Goal: Information Seeking & Learning: Check status

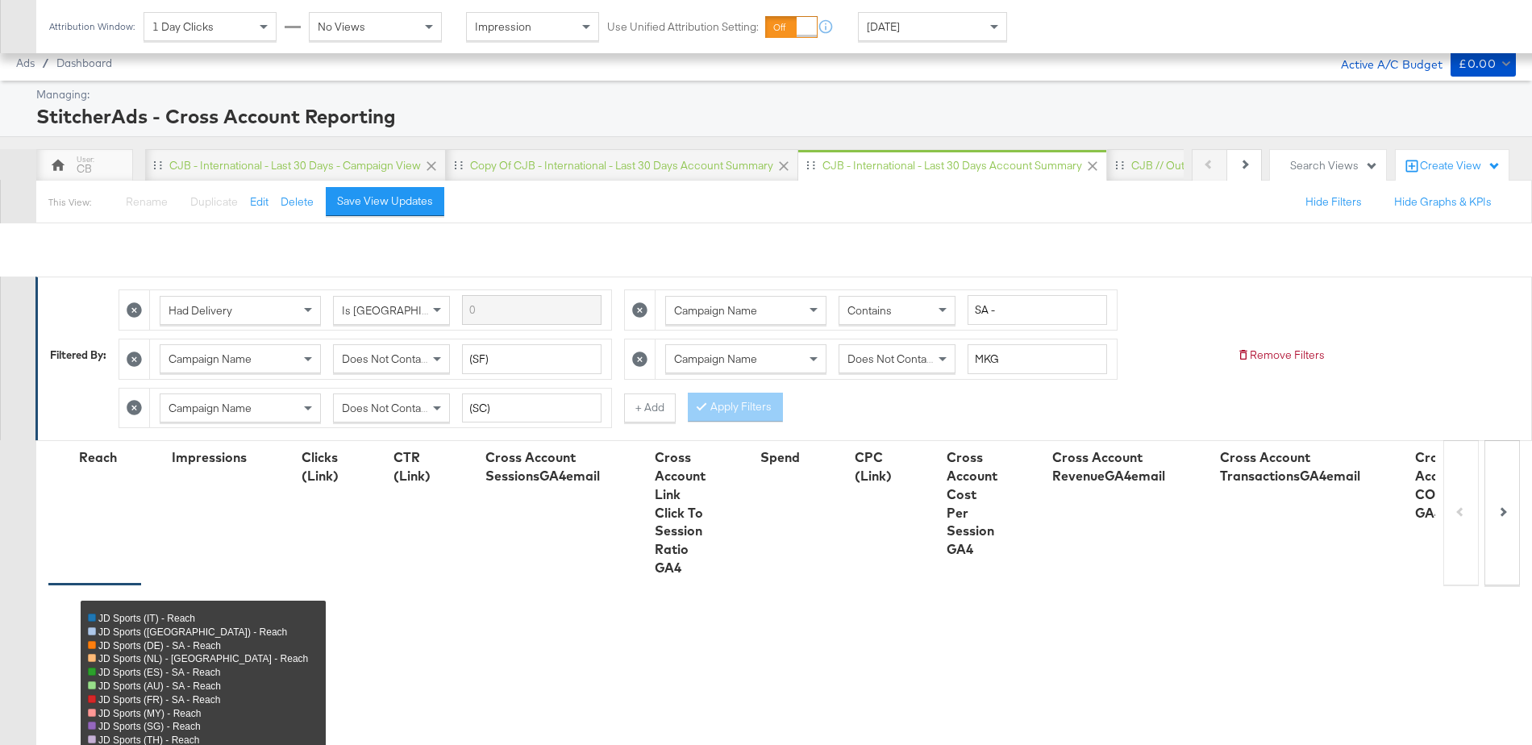
scroll to position [1016, 0]
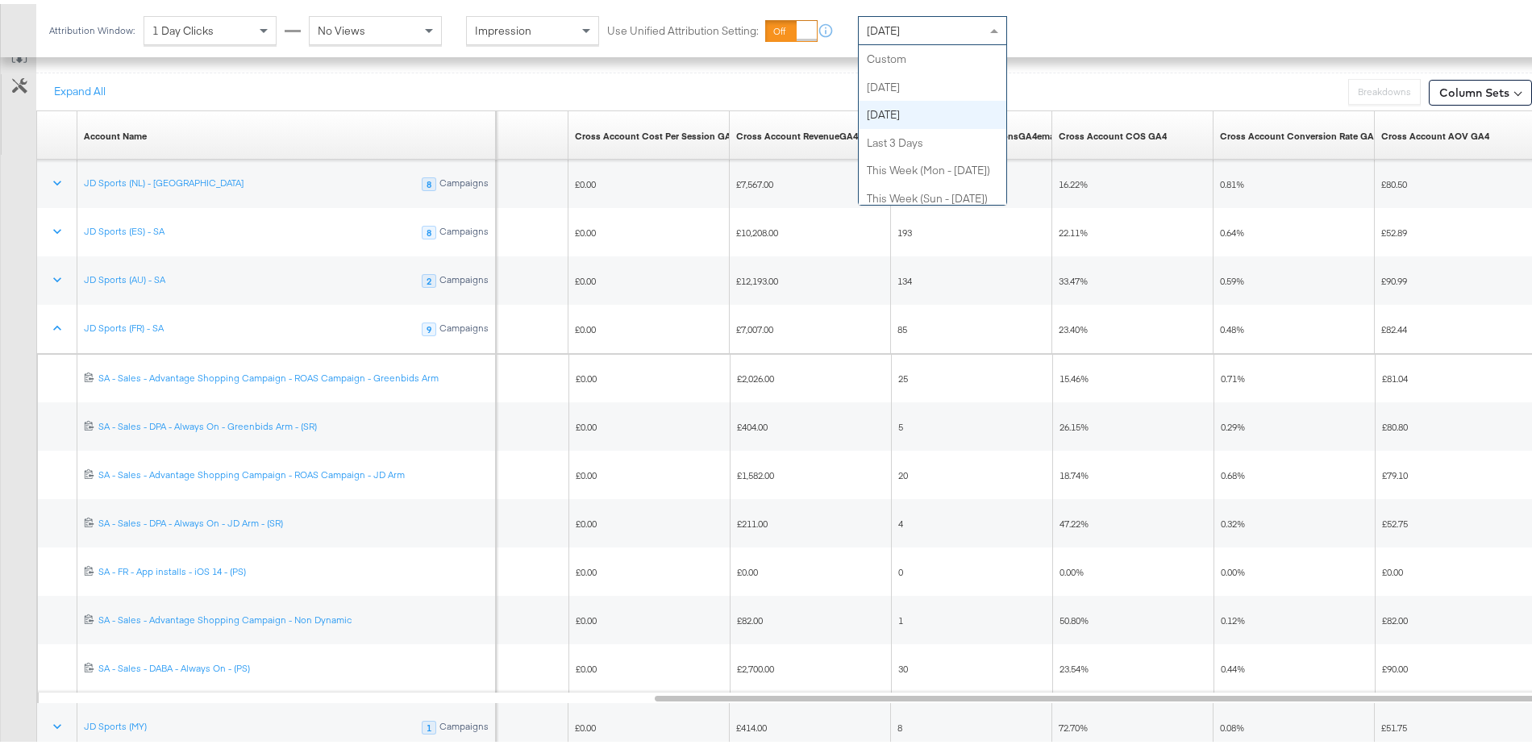
click at [997, 22] on span at bounding box center [996, 26] width 20 height 27
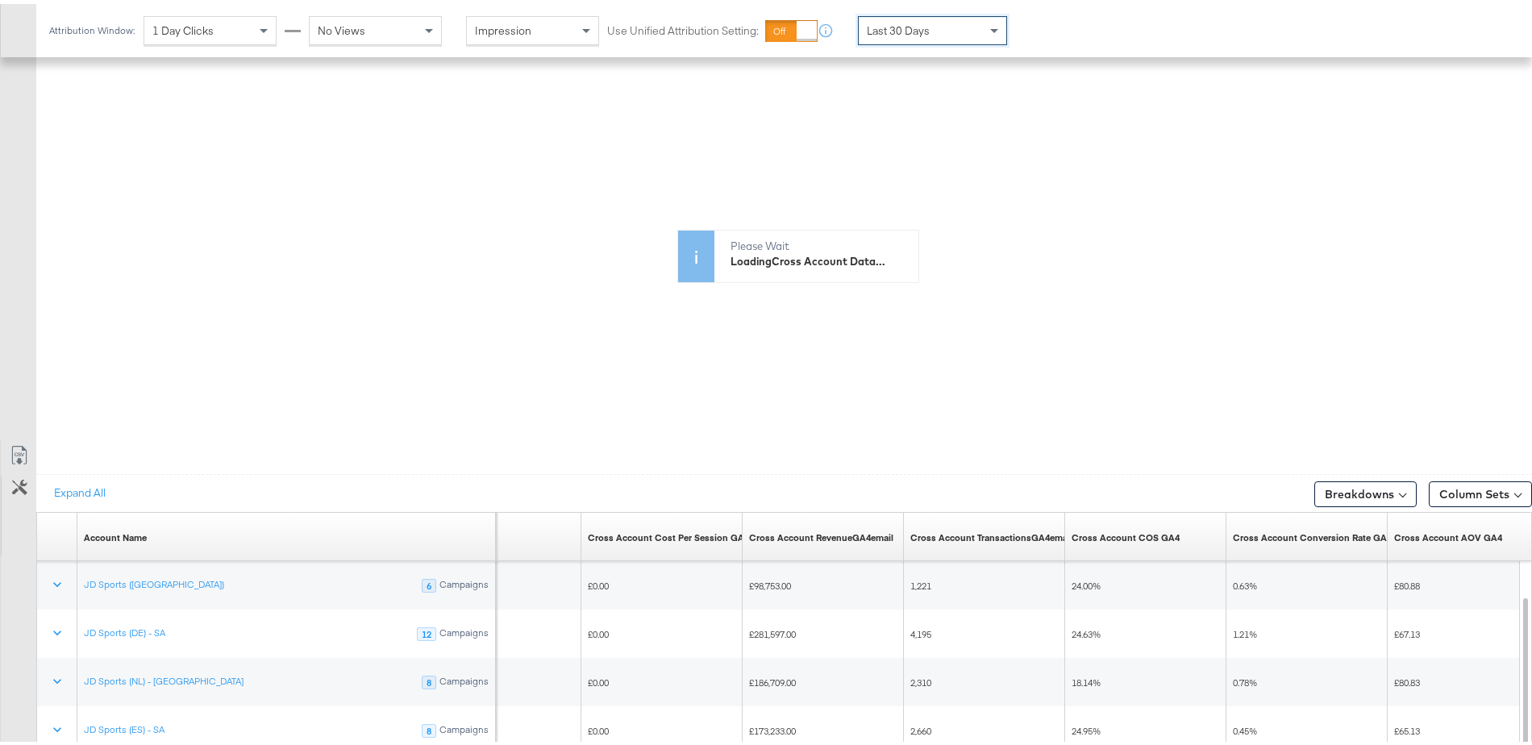
scroll to position [856, 0]
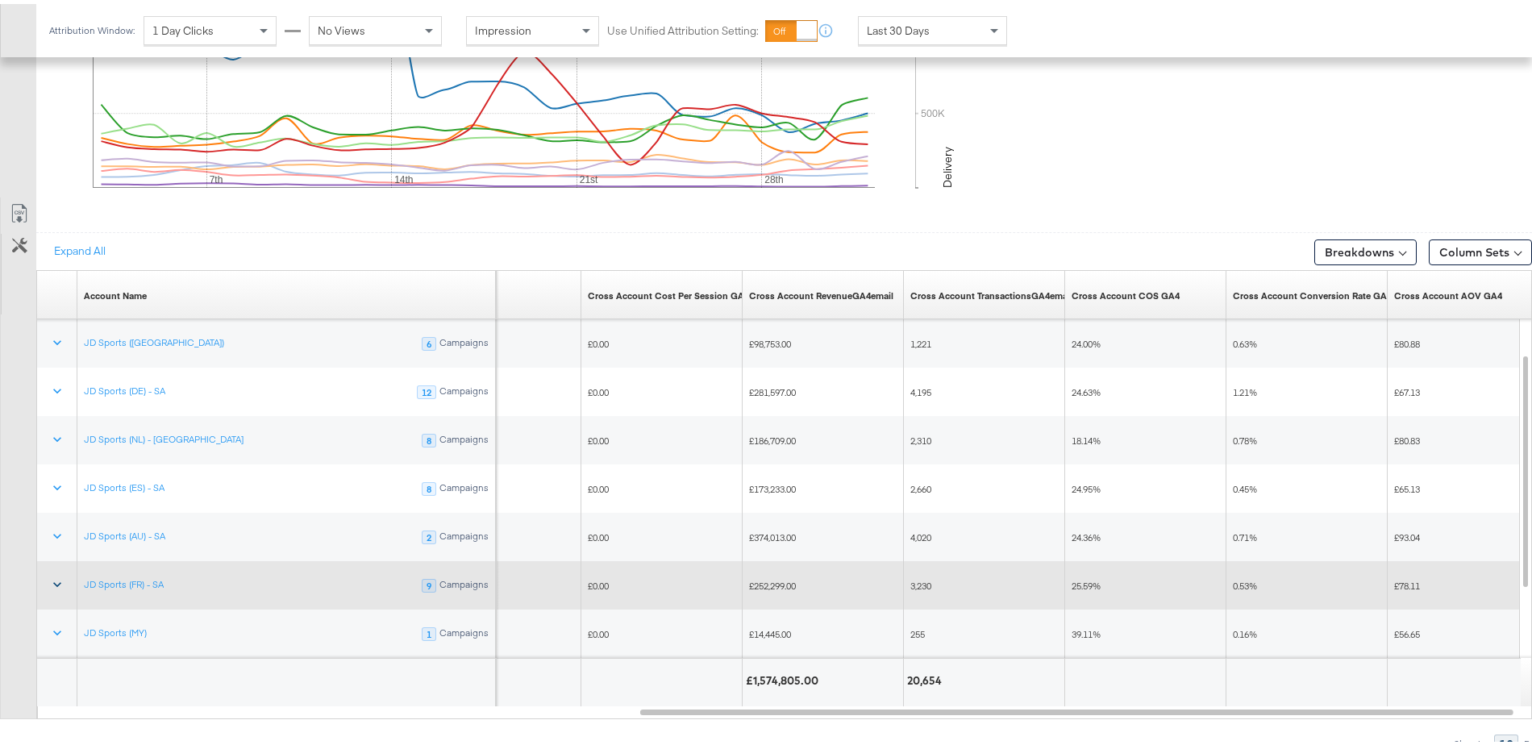
click at [57, 573] on icon at bounding box center [57, 580] width 16 height 16
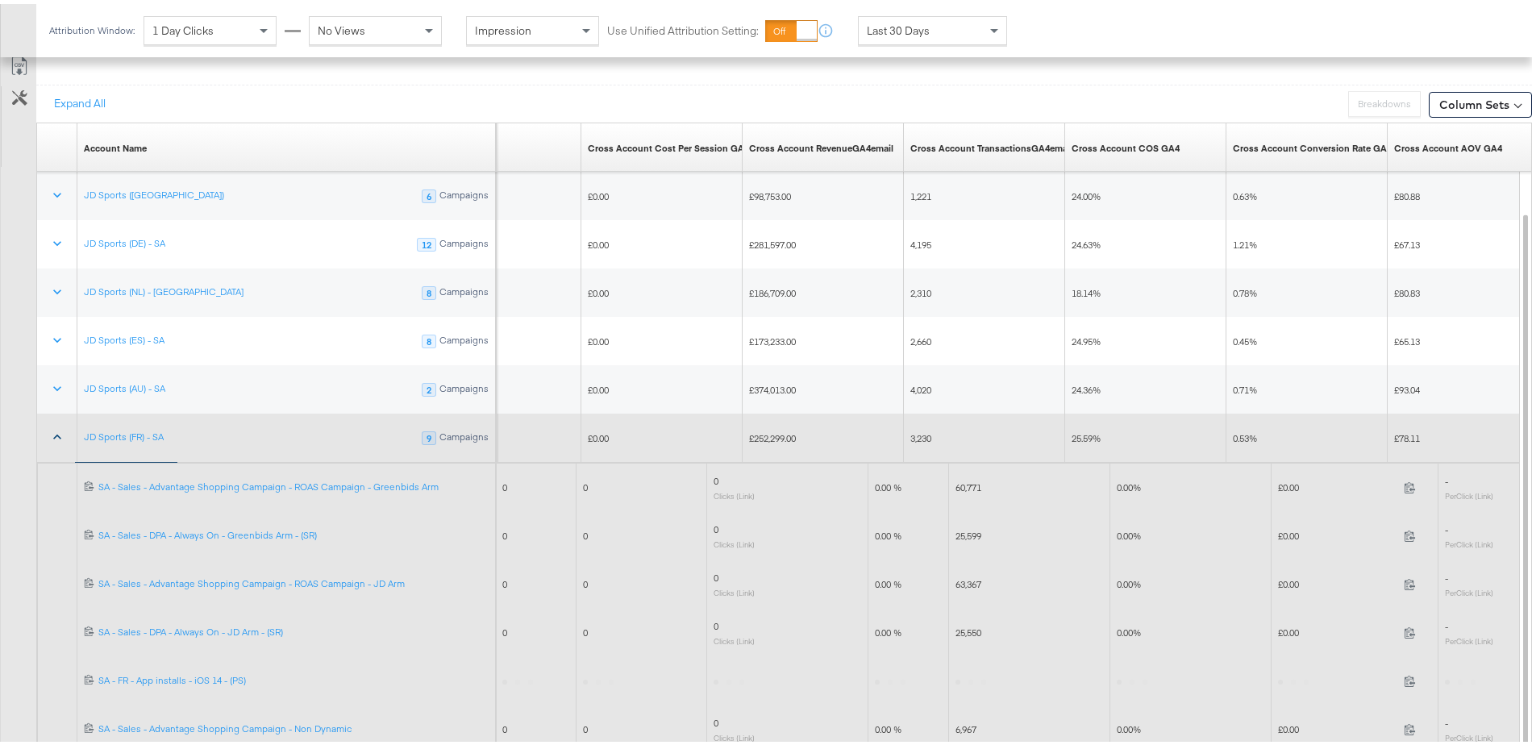
scroll to position [1206, 0]
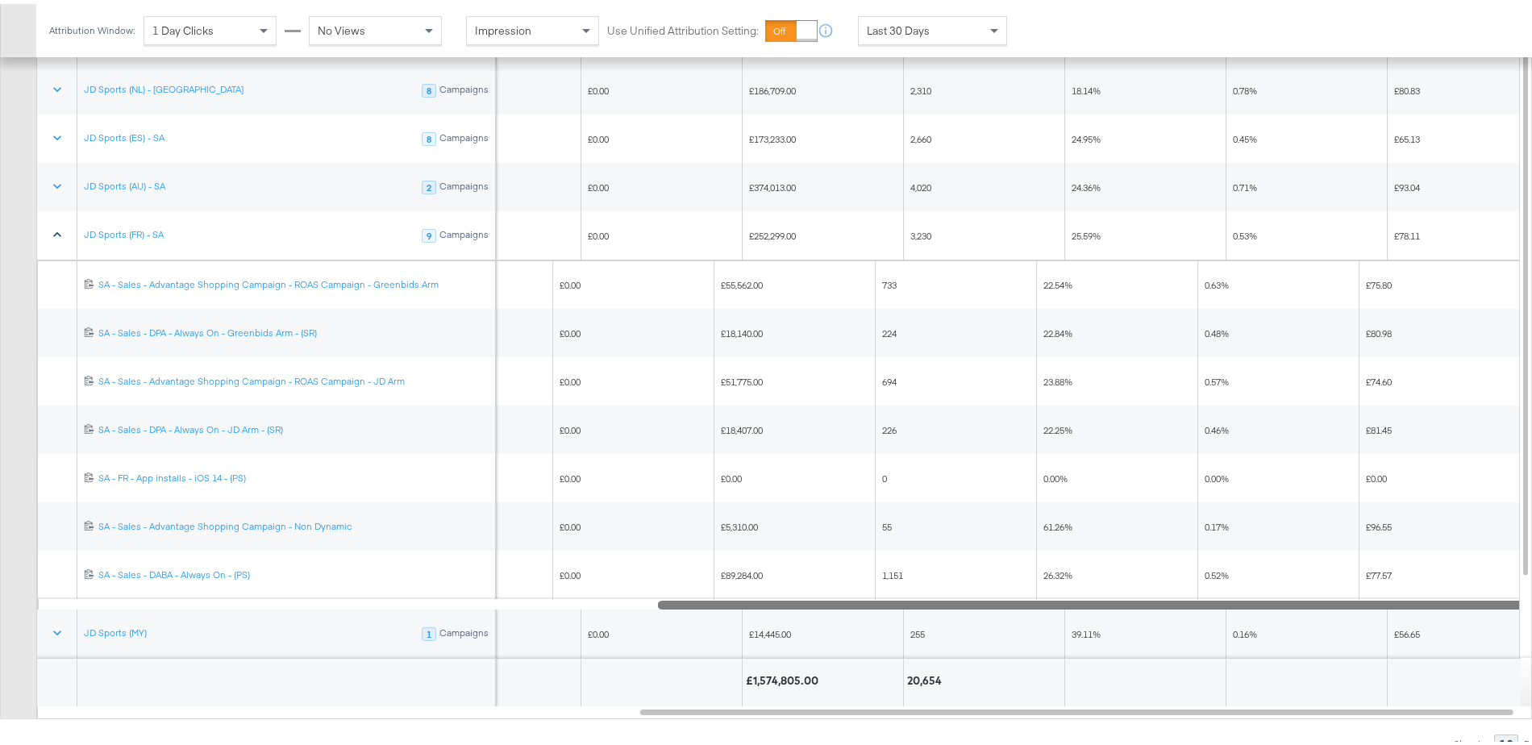
drag, startPoint x: 786, startPoint y: 599, endPoint x: 1547, endPoint y: 658, distance: 763.4
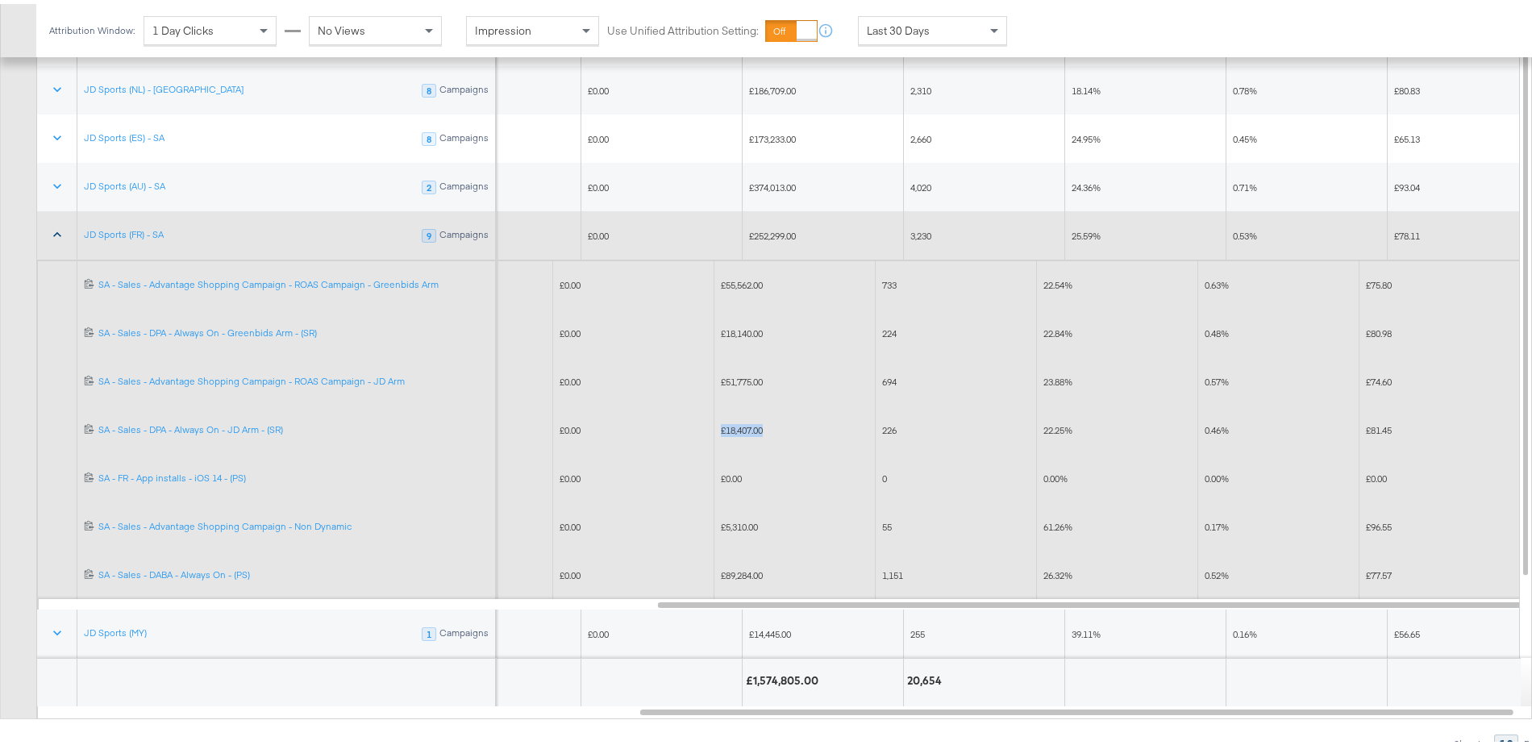
drag, startPoint x: 716, startPoint y: 425, endPoint x: 814, endPoint y: 420, distance: 98.5
click at [814, 420] on div "£18,407.00" at bounding box center [794, 427] width 161 height 26
drag, startPoint x: 715, startPoint y: 322, endPoint x: 806, endPoint y: 324, distance: 91.1
click at [806, 324] on div "£18,140.00" at bounding box center [794, 330] width 161 height 26
drag, startPoint x: 787, startPoint y: 379, endPoint x: 715, endPoint y: 377, distance: 71.8
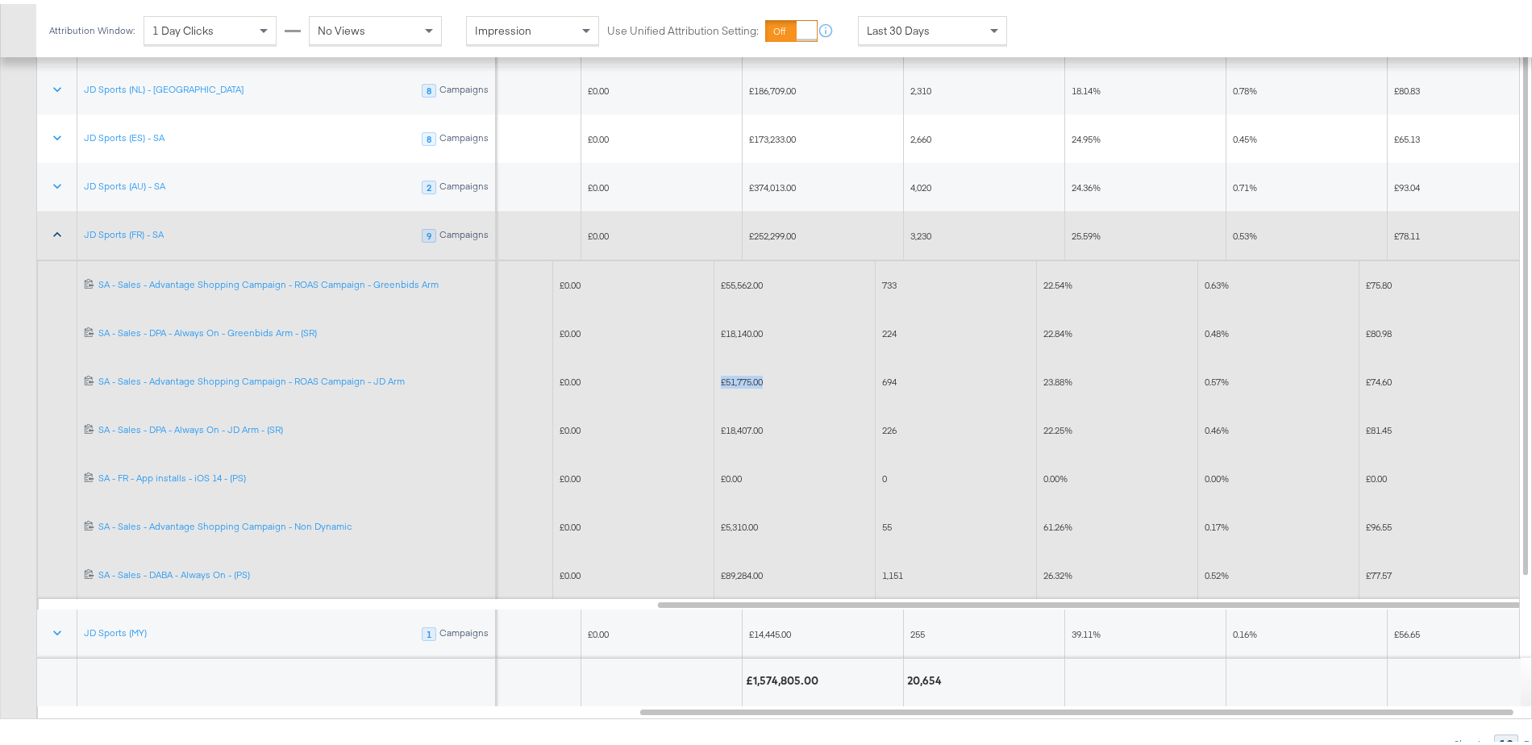
click at [715, 377] on div "£51,775.00" at bounding box center [794, 378] width 161 height 26
drag, startPoint x: 718, startPoint y: 274, endPoint x: 787, endPoint y: 270, distance: 69.5
click at [787, 270] on div "£55,562.00" at bounding box center [794, 281] width 161 height 26
drag, startPoint x: 788, startPoint y: 377, endPoint x: 718, endPoint y: 371, distance: 69.6
click at [718, 371] on div "£51,775.00" at bounding box center [794, 378] width 161 height 26
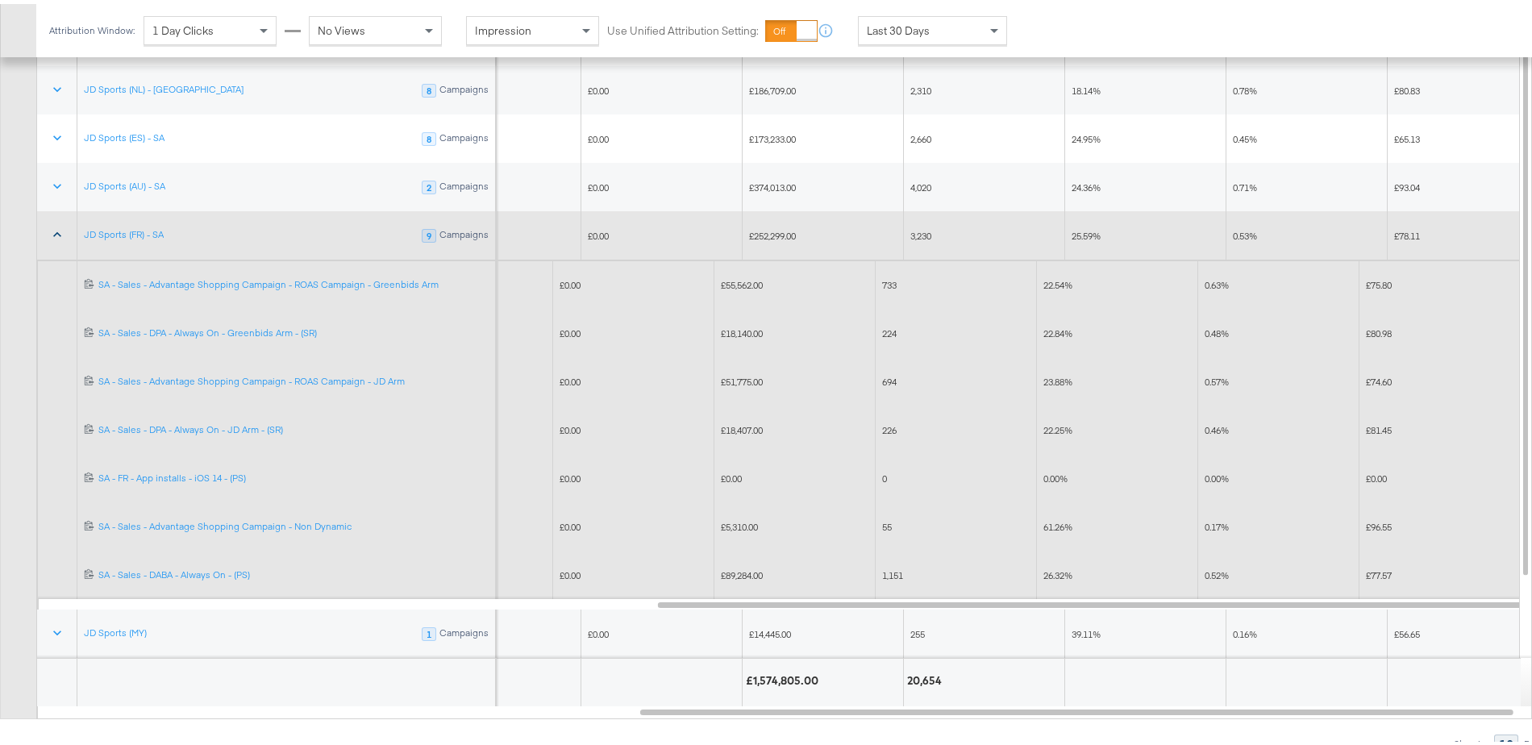
drag, startPoint x: 714, startPoint y: 414, endPoint x: 801, endPoint y: 427, distance: 88.8
click at [801, 427] on div "£18,407.00" at bounding box center [794, 427] width 161 height 26
drag, startPoint x: 801, startPoint y: 427, endPoint x: 714, endPoint y: 421, distance: 88.1
click at [714, 421] on div "£18,407.00" at bounding box center [794, 427] width 161 height 26
drag, startPoint x: 724, startPoint y: 320, endPoint x: 806, endPoint y: 322, distance: 82.3
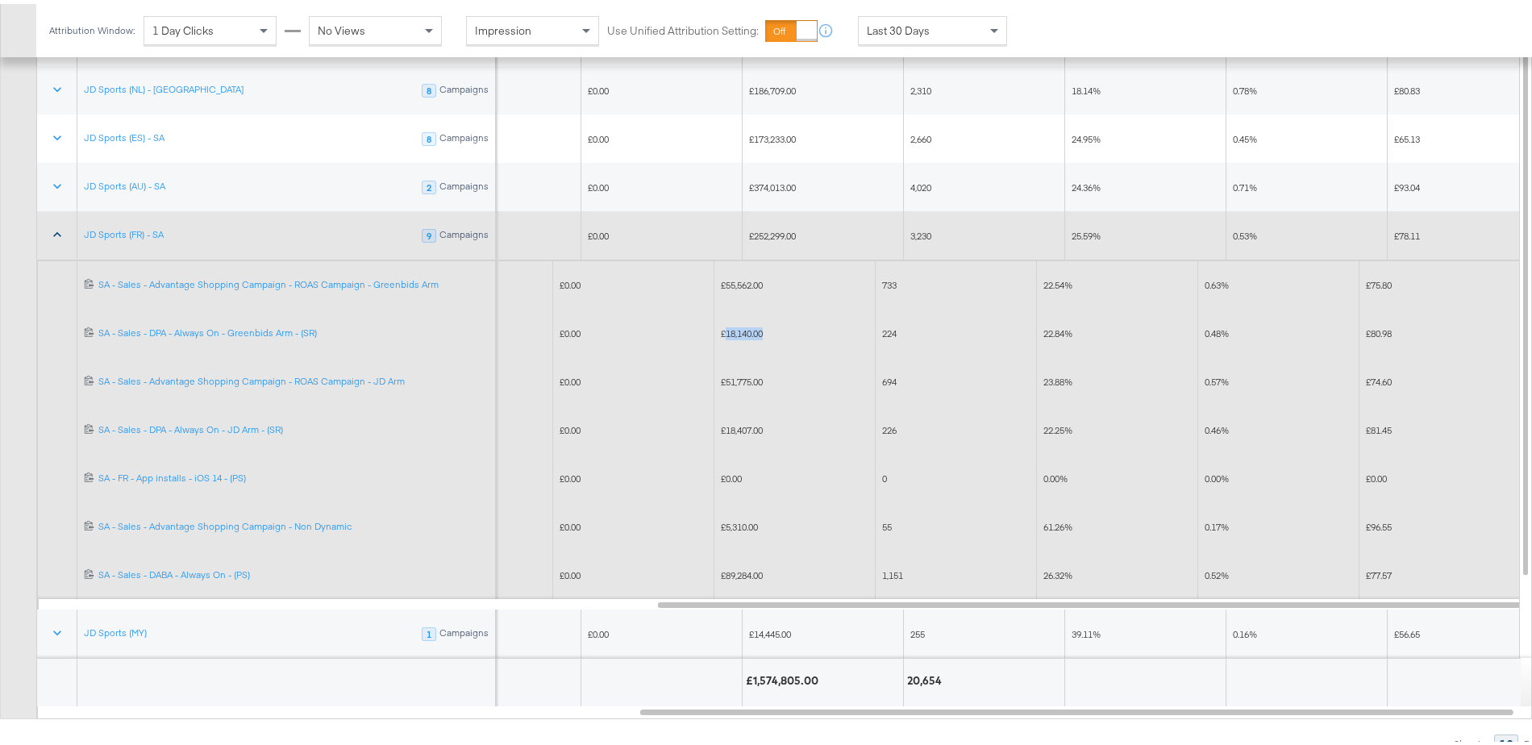
click at [806, 323] on div "£18,140.00" at bounding box center [795, 329] width 148 height 13
drag, startPoint x: 773, startPoint y: 289, endPoint x: 722, endPoint y: 282, distance: 51.3
click at [722, 277] on div "£55,562.00" at bounding box center [794, 280] width 161 height 48
drag, startPoint x: 717, startPoint y: 324, endPoint x: 791, endPoint y: 328, distance: 74.3
click at [791, 328] on div "£18,140.00" at bounding box center [794, 330] width 161 height 26
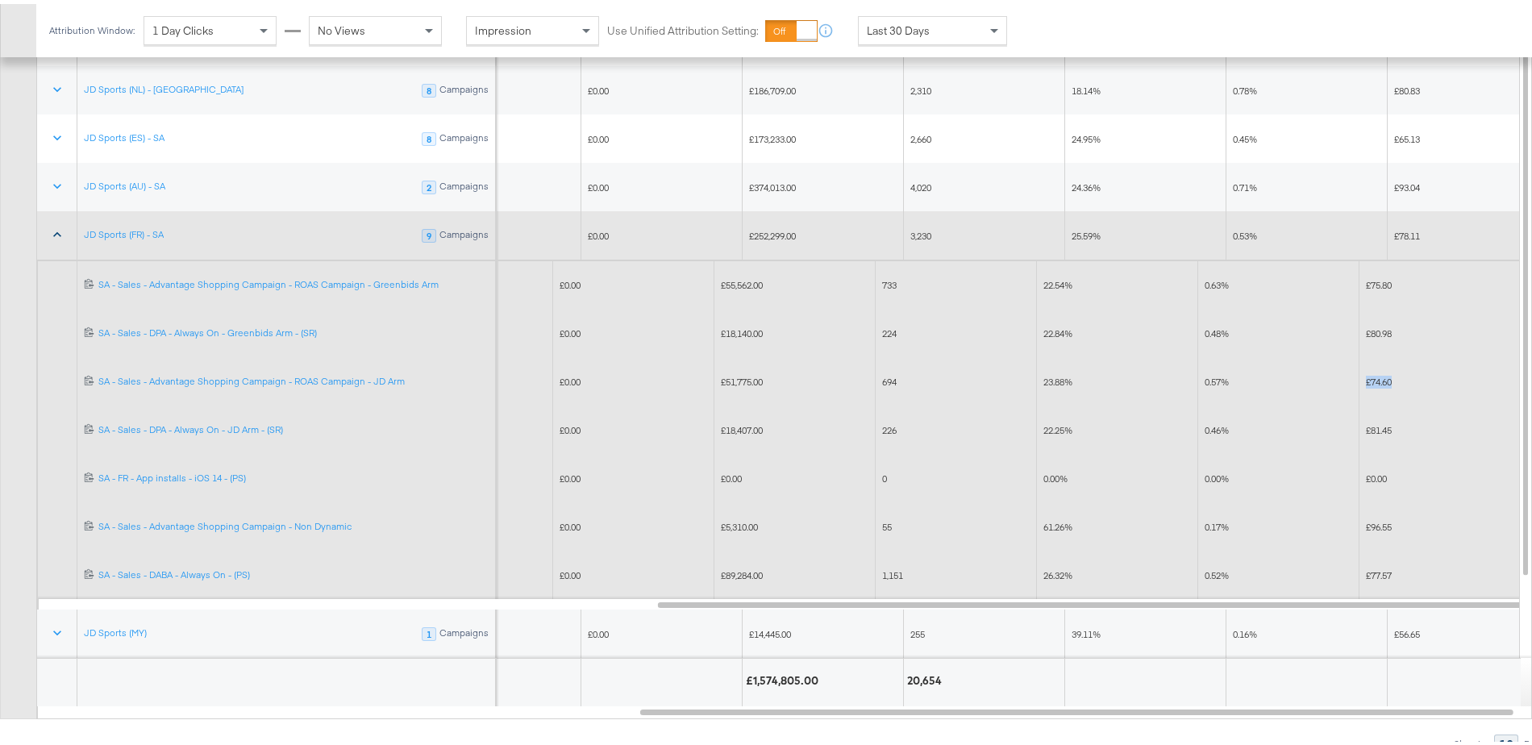
drag, startPoint x: 1366, startPoint y: 371, endPoint x: 1415, endPoint y: 376, distance: 49.4
click at [1415, 376] on div "£74.60" at bounding box center [1440, 378] width 148 height 13
drag, startPoint x: 1360, startPoint y: 278, endPoint x: 1432, endPoint y: 281, distance: 71.8
click at [1432, 281] on div "£75.80" at bounding box center [1439, 281] width 161 height 26
drag, startPoint x: 1203, startPoint y: 425, endPoint x: 1269, endPoint y: 426, distance: 66.1
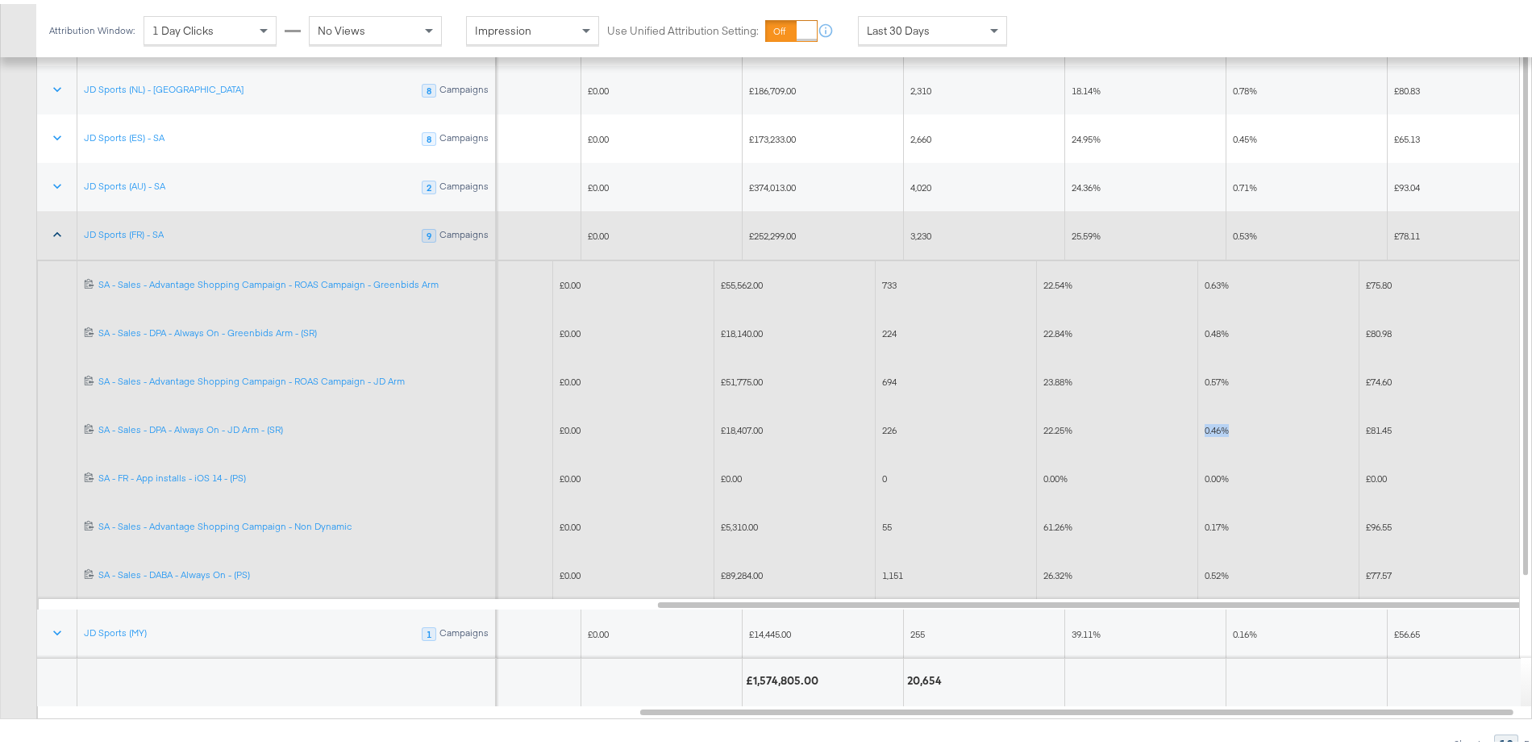
click at [1269, 426] on div "0.46%" at bounding box center [1278, 427] width 161 height 26
drag, startPoint x: 1194, startPoint y: 372, endPoint x: 1256, endPoint y: 331, distance: 74.0
click at [1282, 372] on div "£0.10 Per Click (Link) £0.00 £51,775.00 694 23.88% 0.57% £74.60" at bounding box center [484, 377] width 2071 height 48
drag, startPoint x: 1199, startPoint y: 277, endPoint x: 1257, endPoint y: 275, distance: 58.1
click at [1257, 275] on div "0.63%" at bounding box center [1278, 281] width 161 height 26
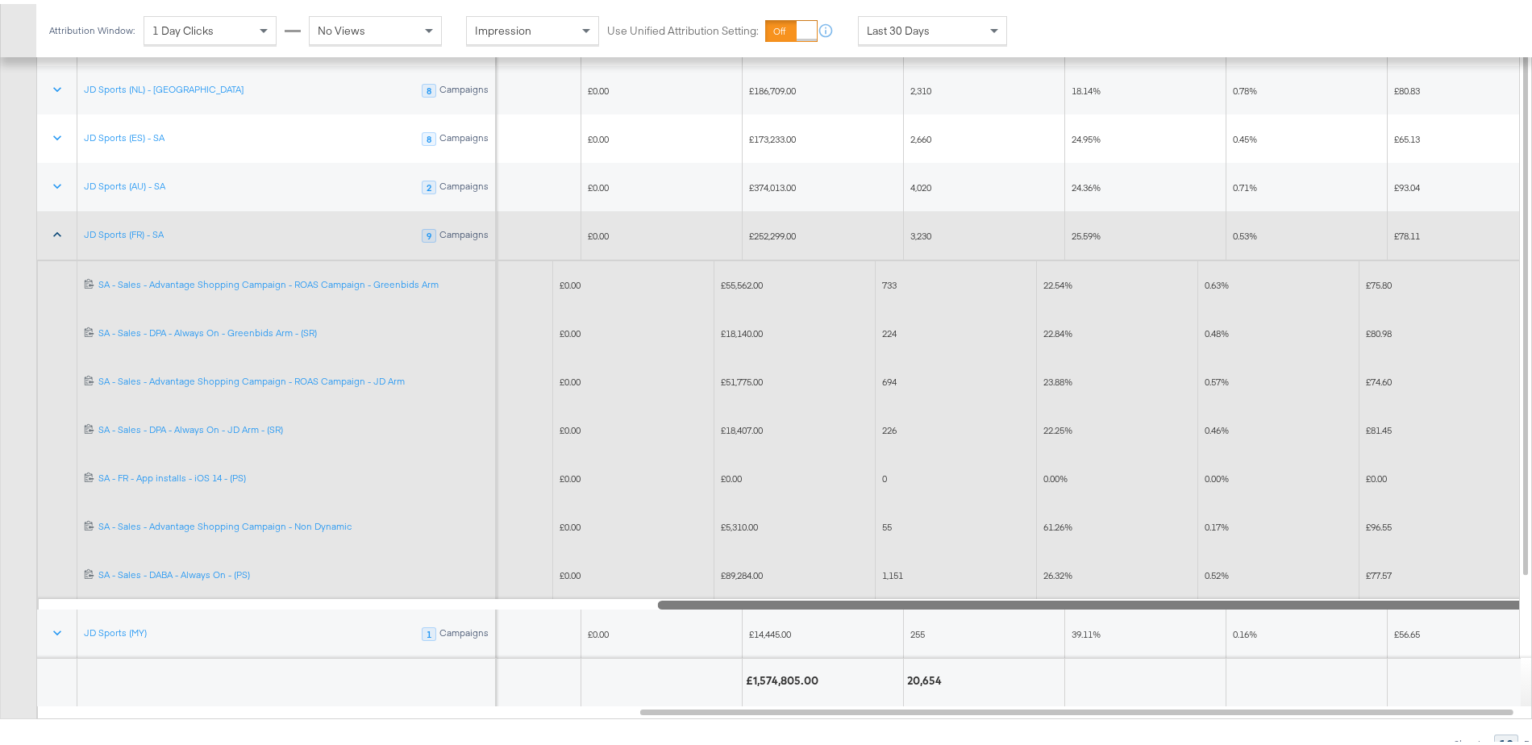
drag, startPoint x: 1248, startPoint y: 595, endPoint x: 1127, endPoint y: 551, distance: 128.5
click at [1404, 655] on div "Account Name Sorting Unavailable CPC (Link) Sorting Unavailable Cross Account C…" at bounding box center [785, 309] width 1496 height 785
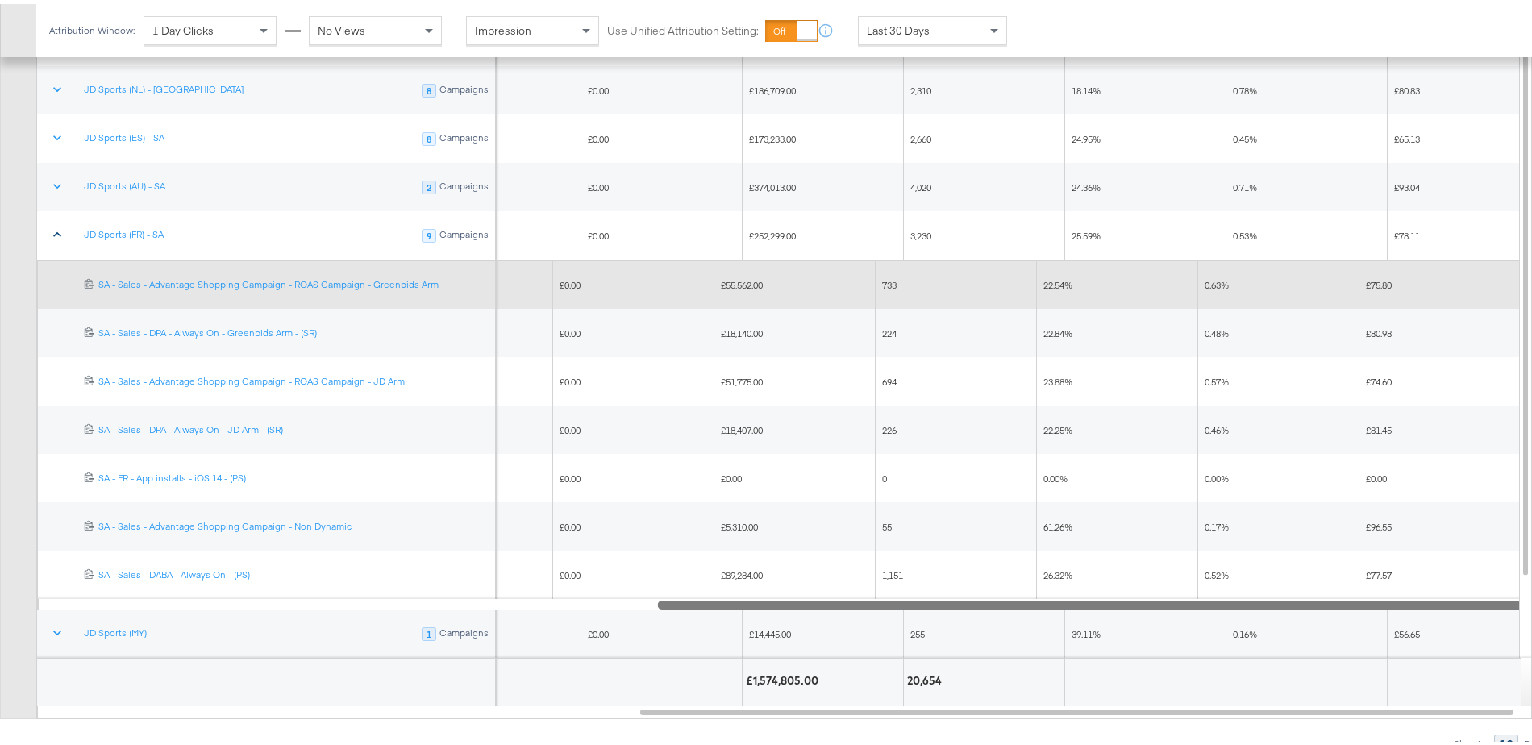
click at [58, 224] on icon at bounding box center [57, 231] width 16 height 16
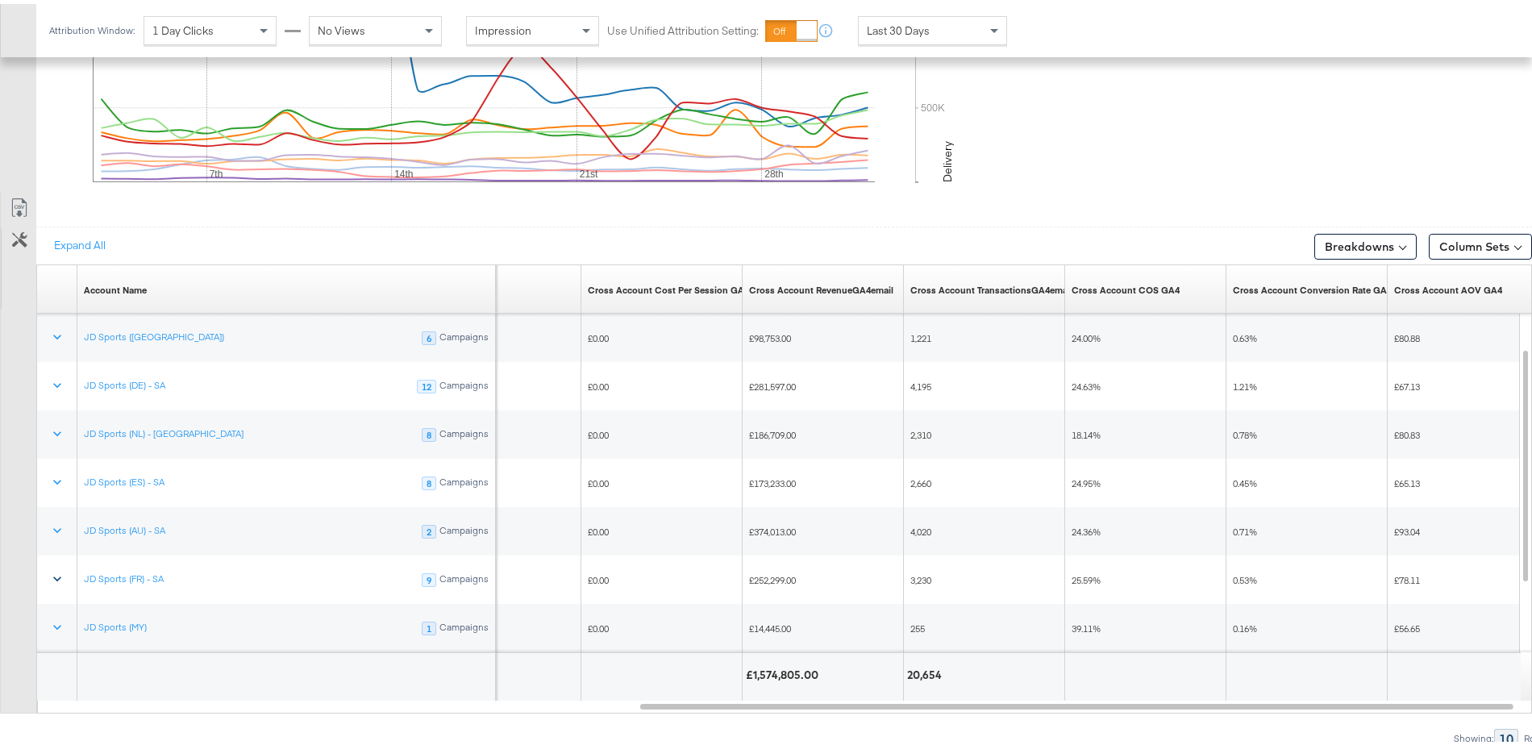
scroll to position [856, 0]
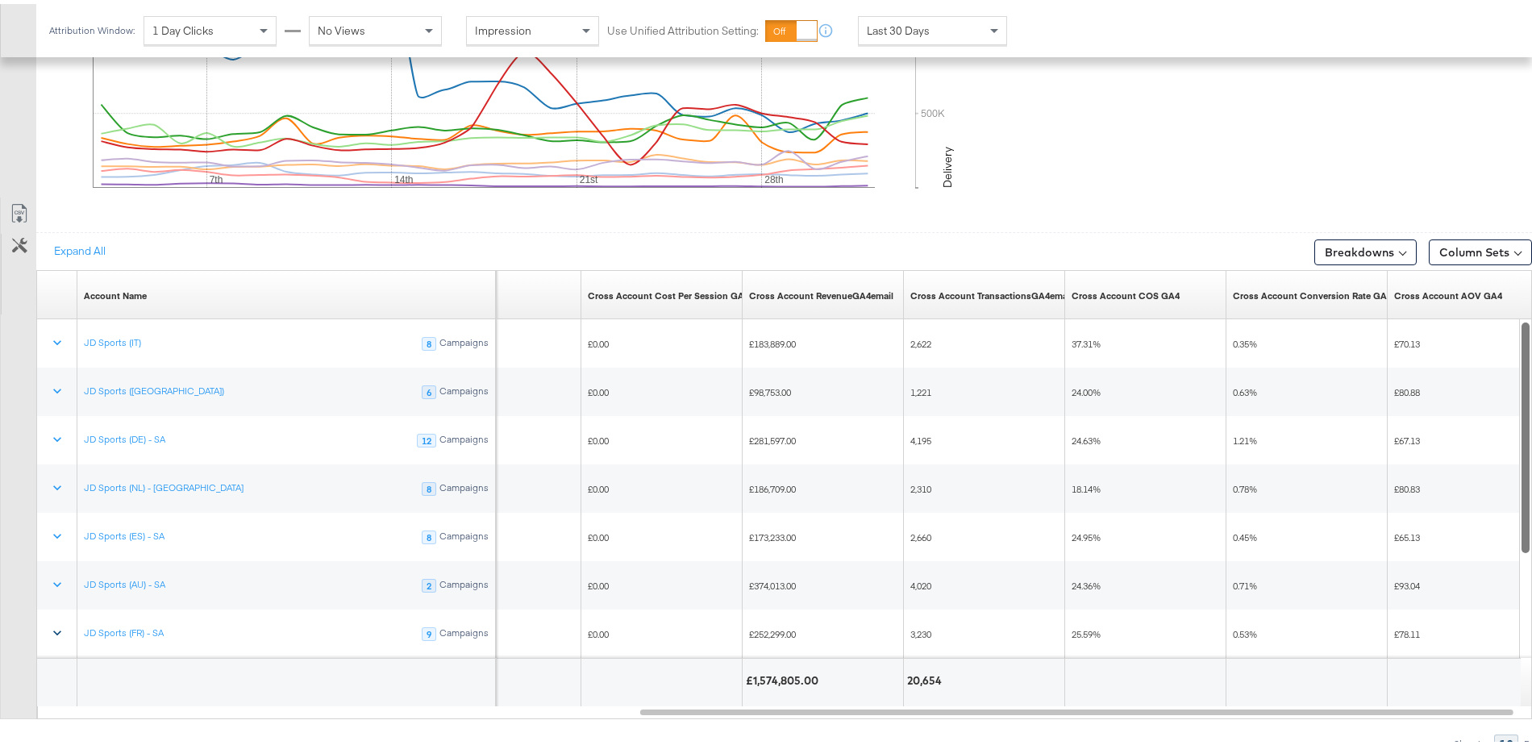
drag, startPoint x: 1525, startPoint y: 503, endPoint x: 1531, endPoint y: 379, distance: 124.3
click at [1531, 379] on div "Account Name Sorting Unavailable CPC (Link) Sorting Unavailable Cross Account C…" at bounding box center [784, 490] width 1496 height 449
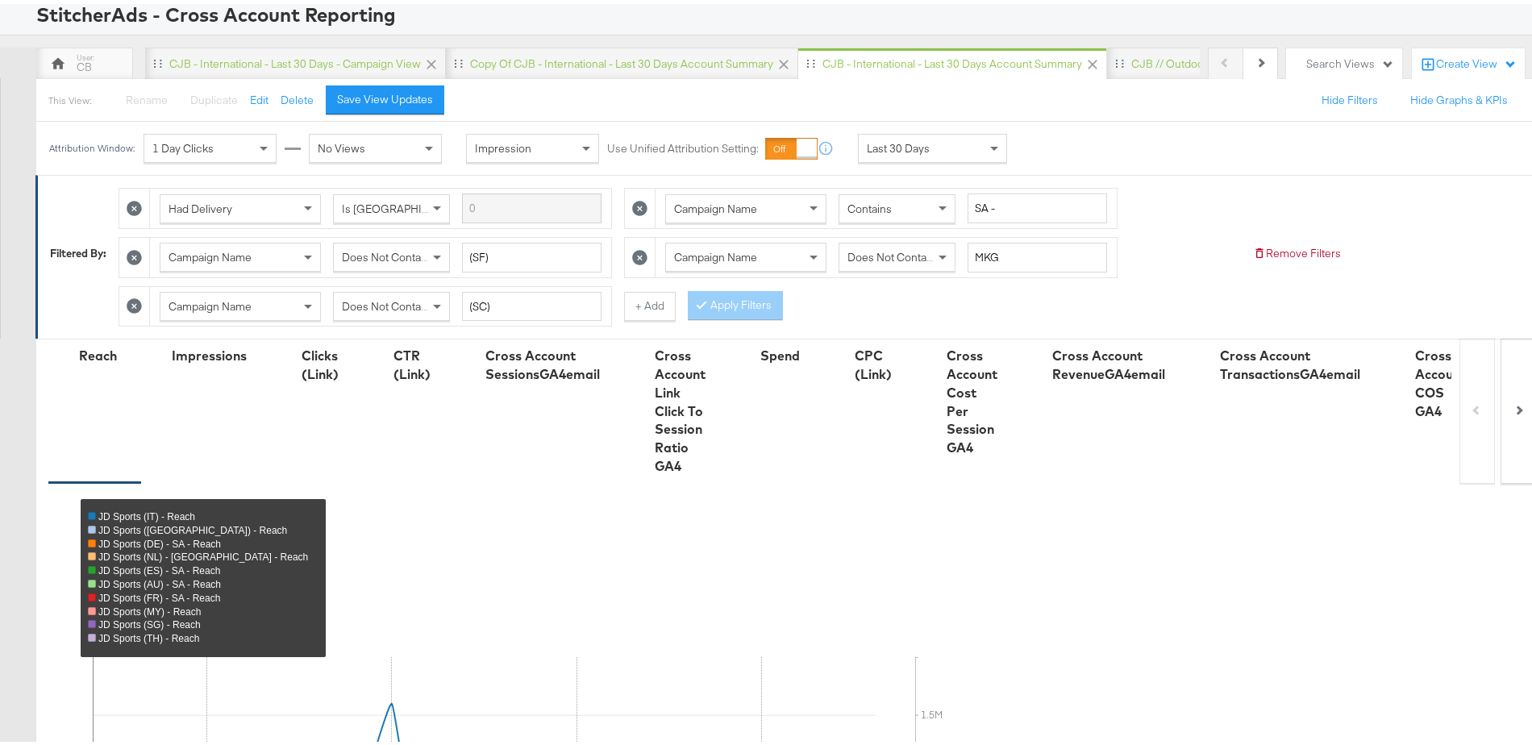
scroll to position [0, 0]
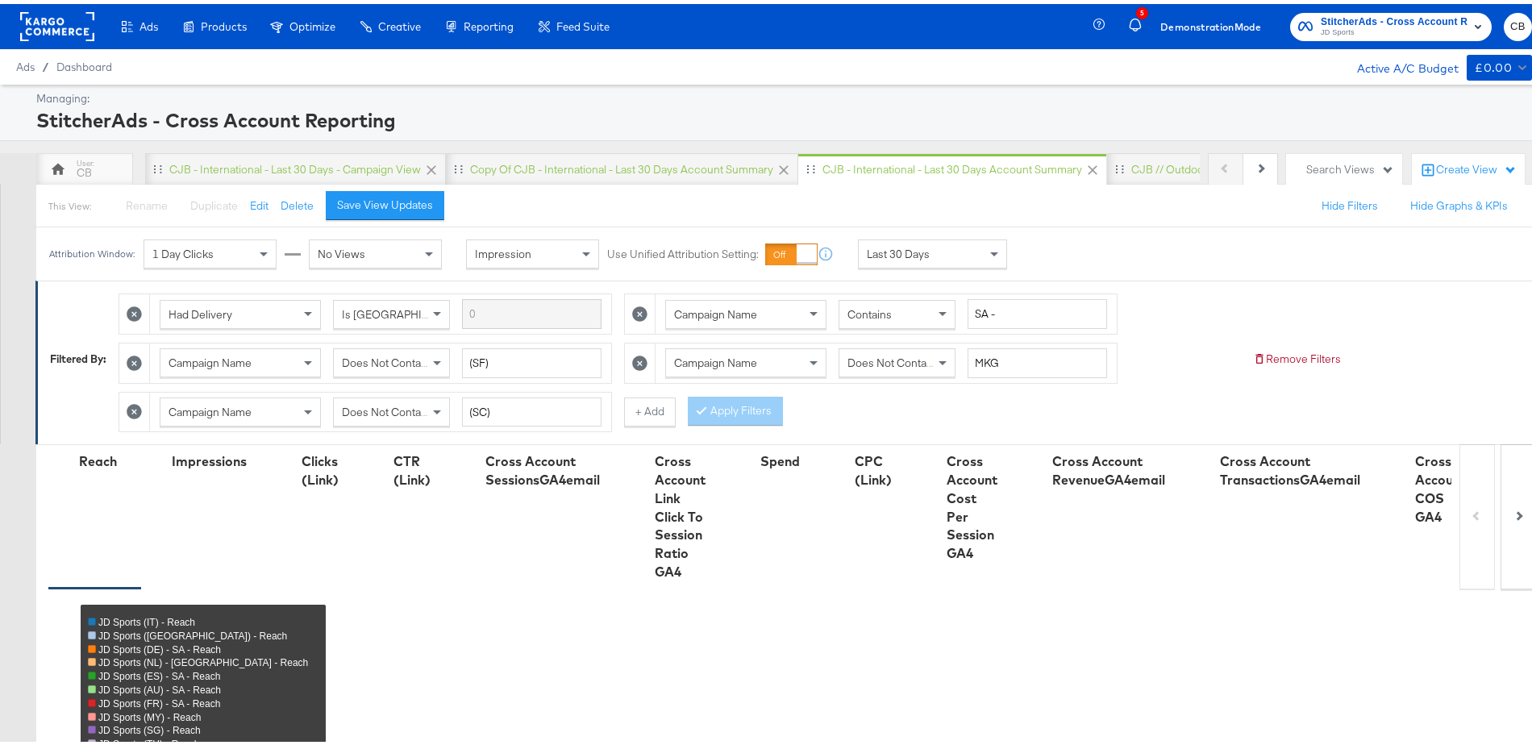
click at [50, 13] on rect at bounding box center [57, 22] width 74 height 29
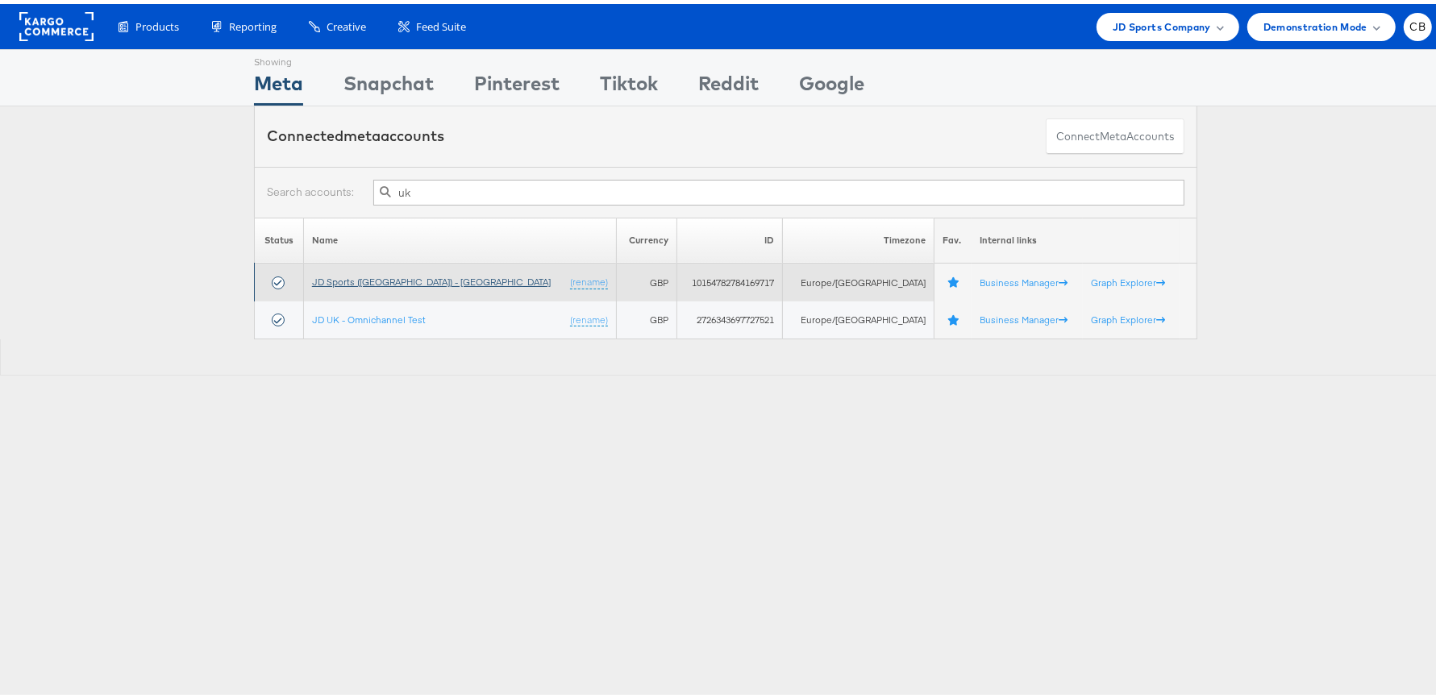
type input "uk"
click at [369, 277] on link "JD Sports (UK) - SA" at bounding box center [431, 278] width 239 height 12
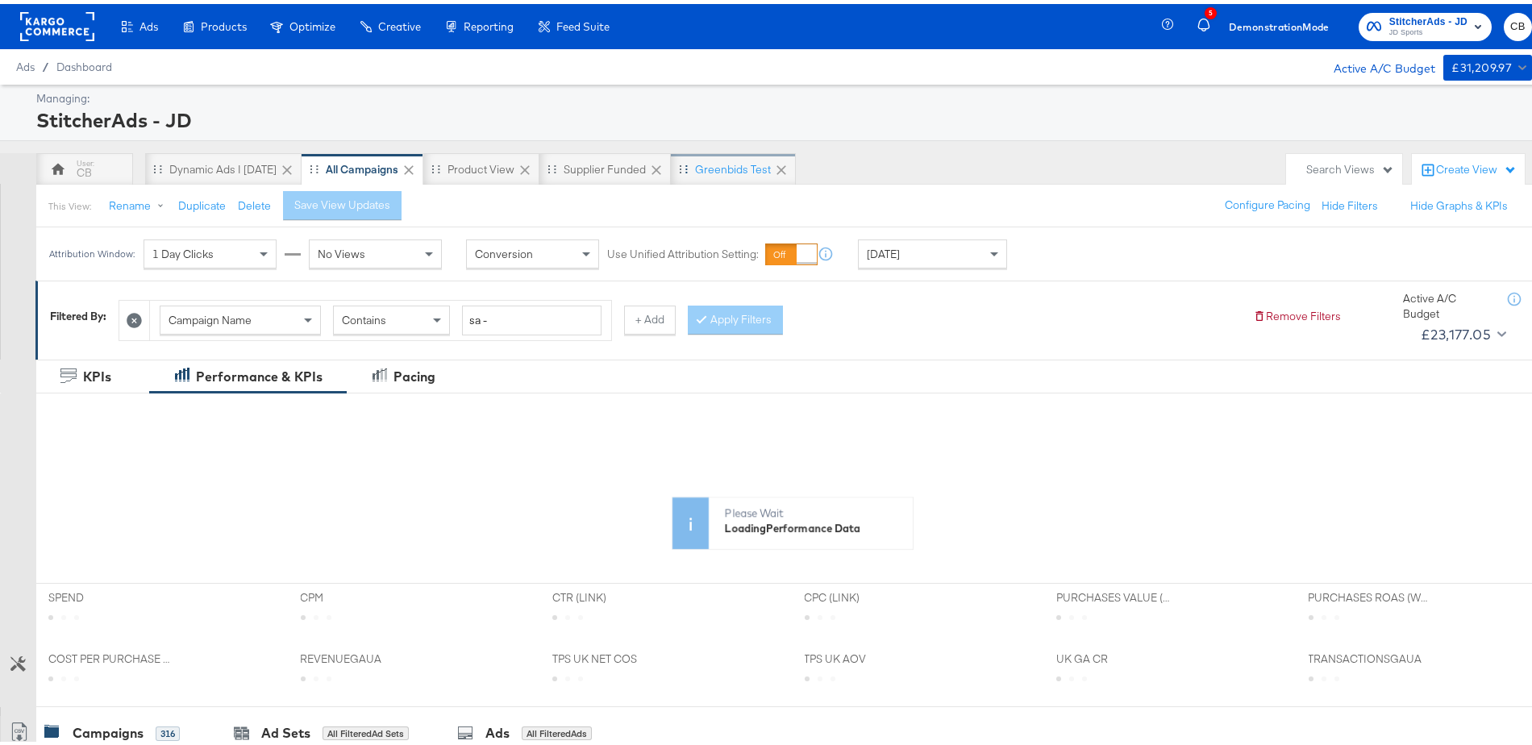
click at [725, 168] on div "Greenbids Test" at bounding box center [733, 165] width 76 height 15
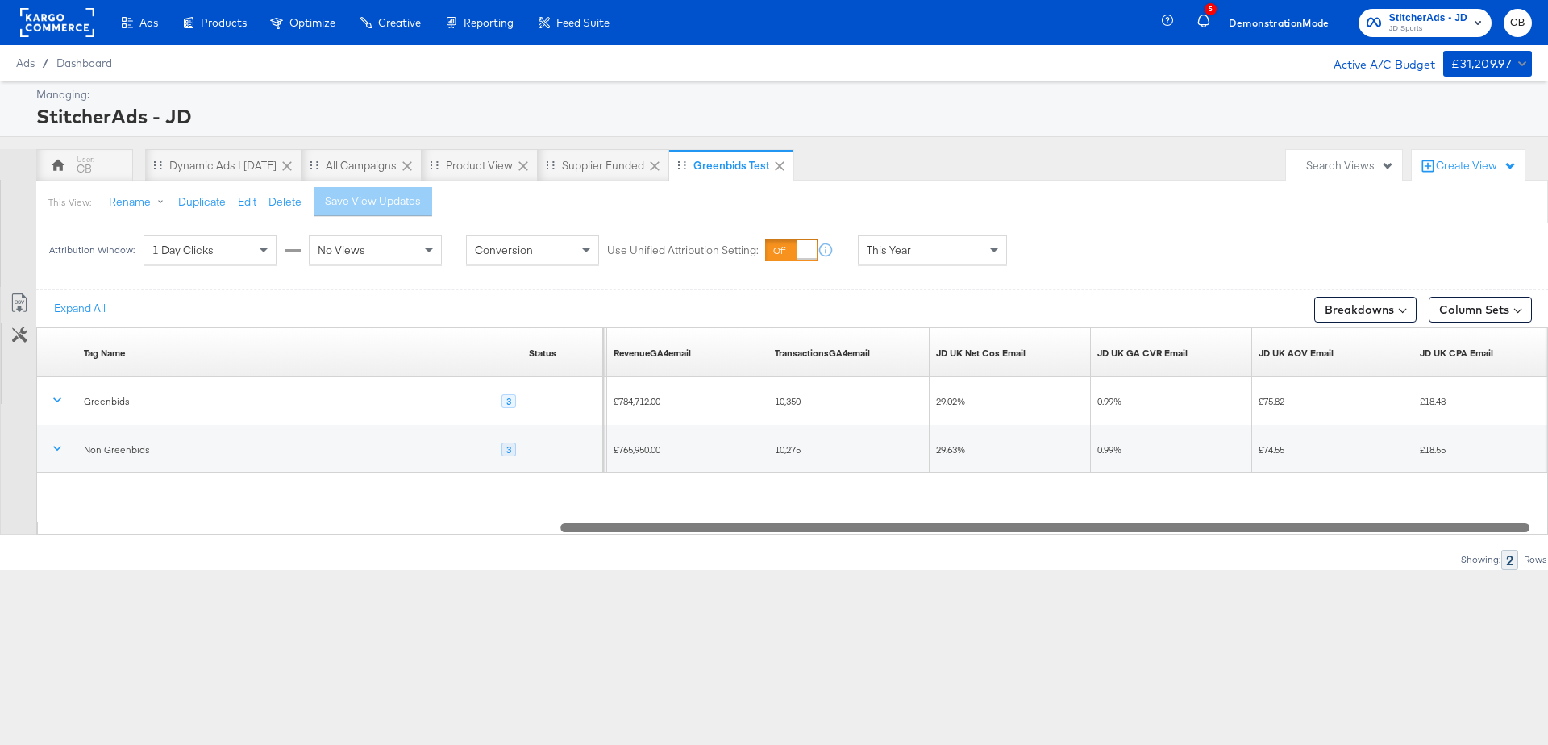
drag, startPoint x: 458, startPoint y: 529, endPoint x: 1303, endPoint y: 580, distance: 846.5
click at [1303, 580] on div "Ads Products Optimize Creative Reporting Feed Suite 5 Demonstration Mode Stitch…" at bounding box center [774, 372] width 1548 height 745
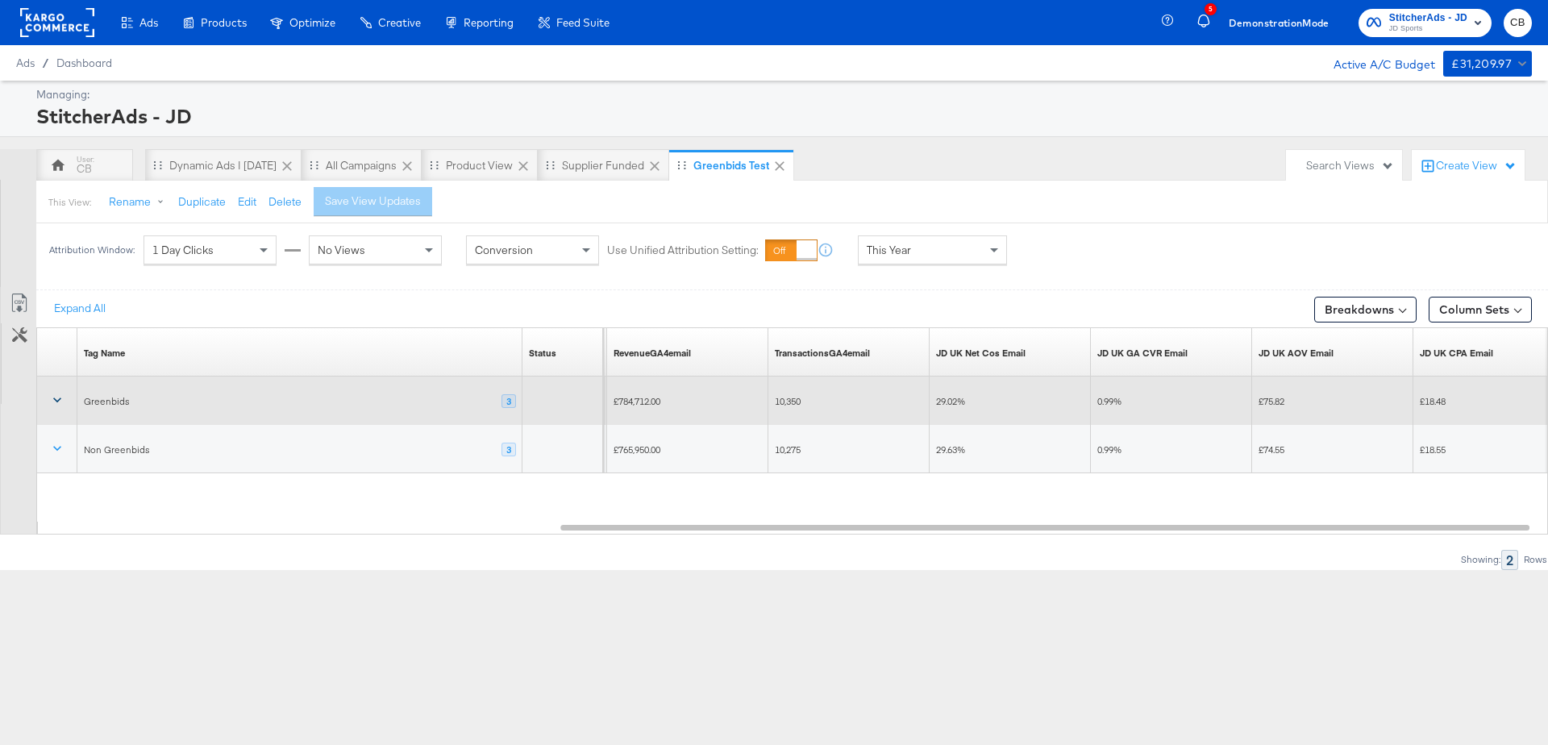
click at [55, 394] on icon at bounding box center [57, 400] width 16 height 16
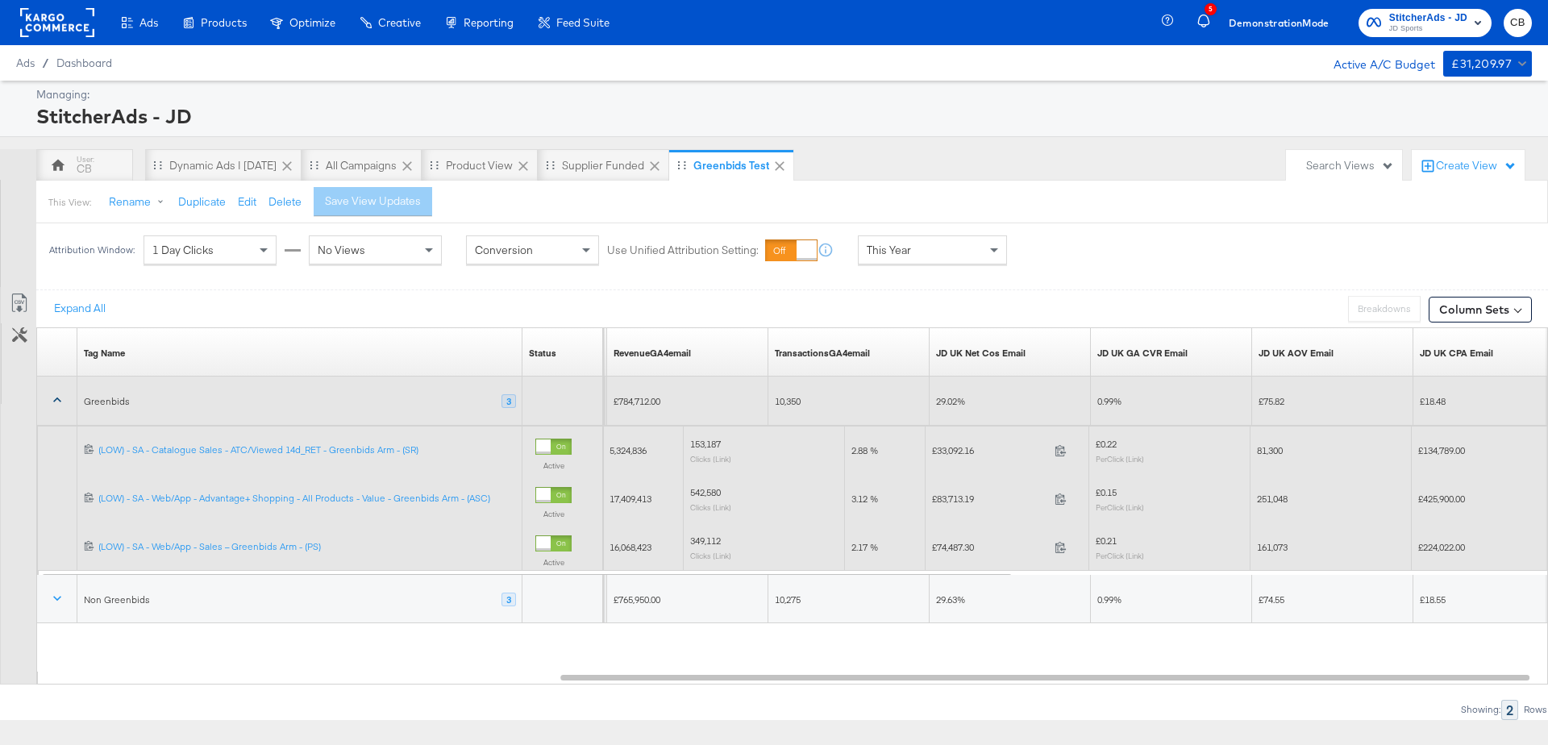
click at [59, 399] on icon at bounding box center [57, 399] width 8 height 5
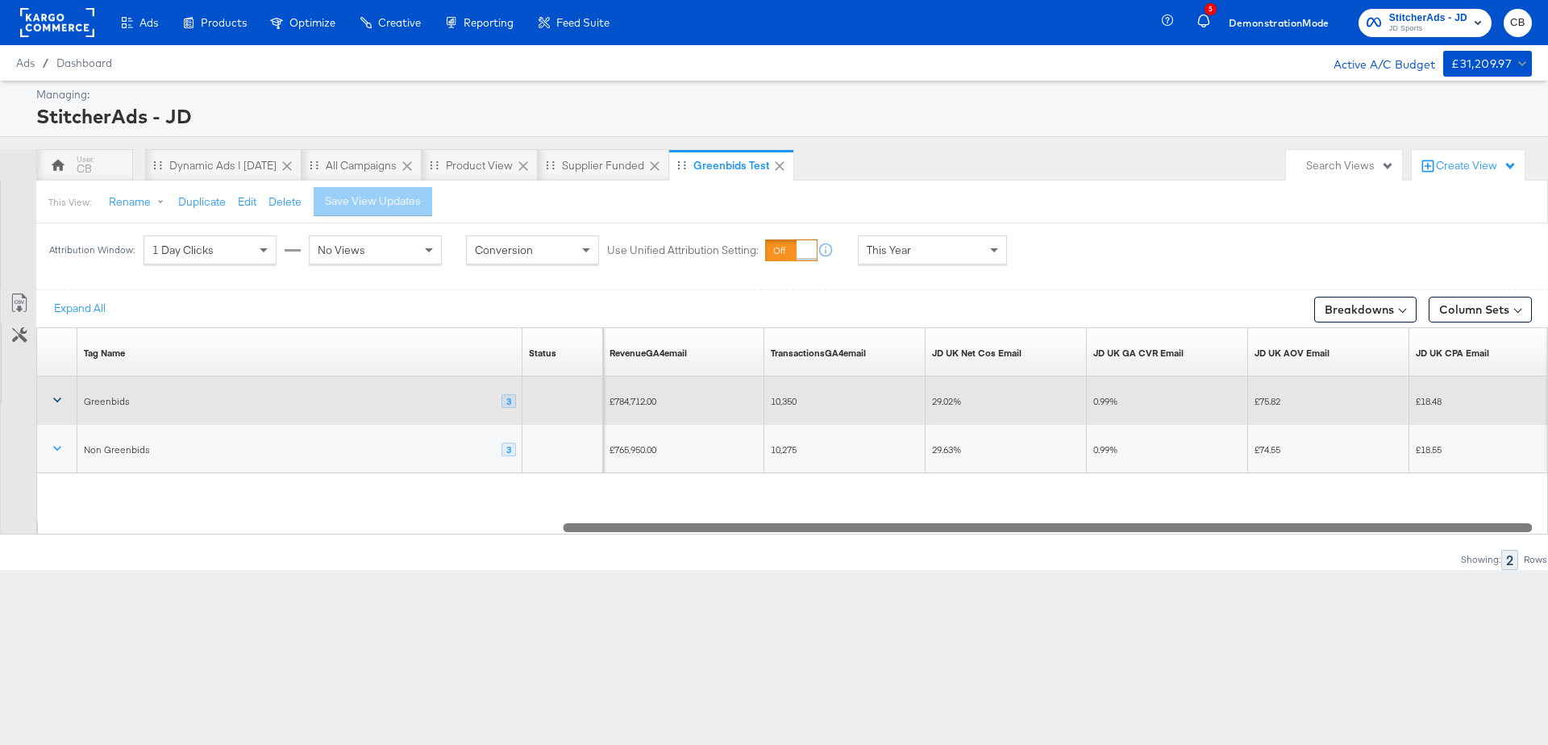
drag, startPoint x: 810, startPoint y: 527, endPoint x: 822, endPoint y: 533, distance: 13.3
click at [822, 533] on div at bounding box center [1047, 527] width 969 height 14
drag, startPoint x: 1022, startPoint y: 524, endPoint x: 922, endPoint y: 578, distance: 113.6
click at [922, 578] on div "Ads Products Optimize Creative Reporting Feed Suite 5 Demonstration Mode Stitch…" at bounding box center [774, 372] width 1548 height 745
